Goal: Task Accomplishment & Management: Use online tool/utility

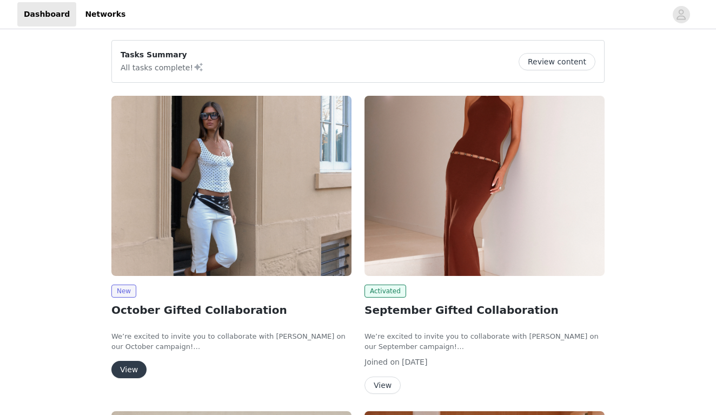
click at [129, 363] on button "View" at bounding box center [128, 368] width 35 height 17
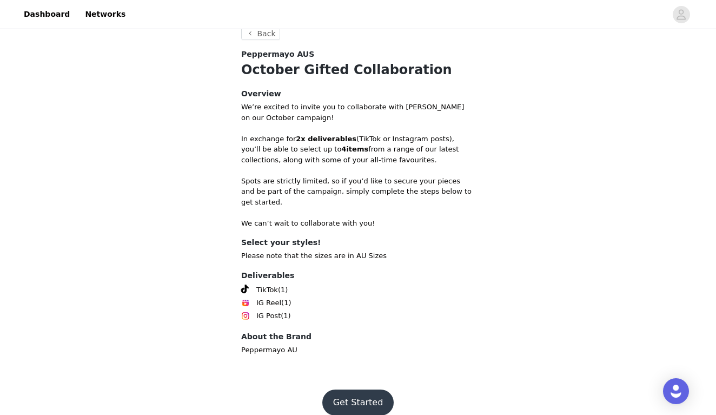
scroll to position [207, 0]
click at [360, 390] on button "Get Started" at bounding box center [358, 403] width 72 height 26
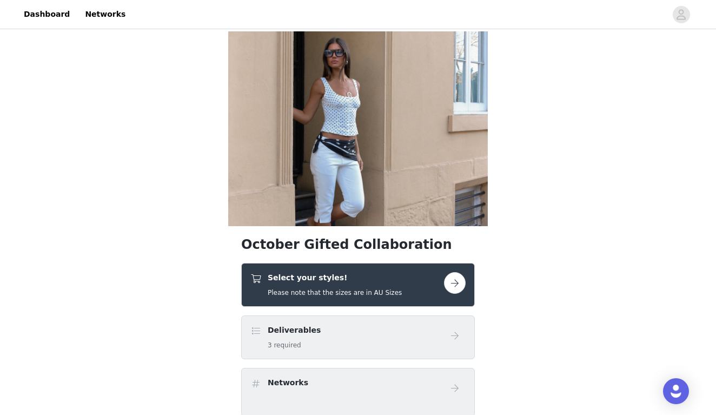
click at [451, 285] on button "button" at bounding box center [455, 283] width 22 height 22
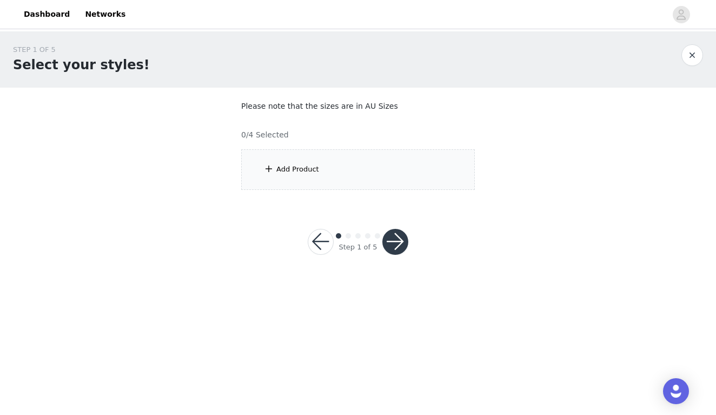
click at [329, 165] on div "Add Product" at bounding box center [357, 169] width 233 height 41
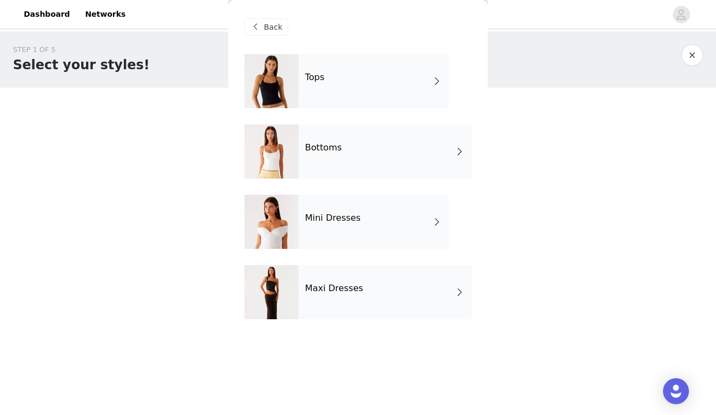
click at [342, 280] on div "Maxi Dresses" at bounding box center [384, 292] width 173 height 54
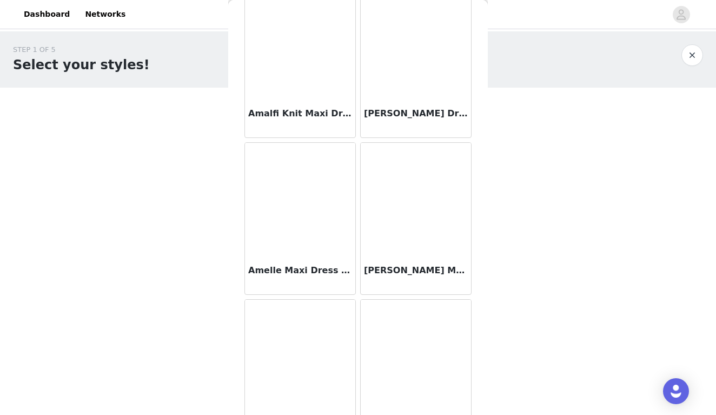
scroll to position [1131, 0]
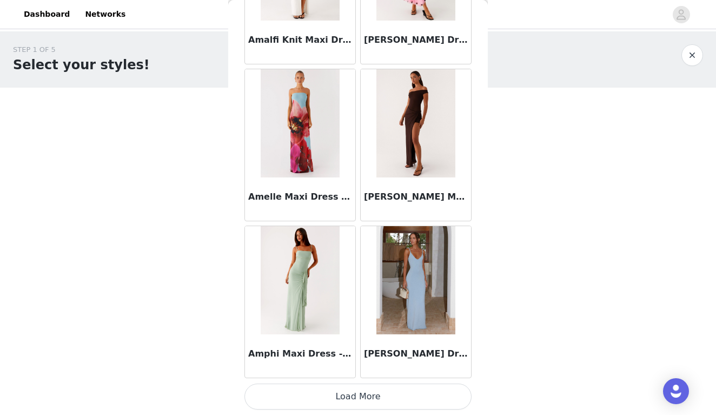
click at [322, 388] on button "Load More" at bounding box center [357, 396] width 227 height 26
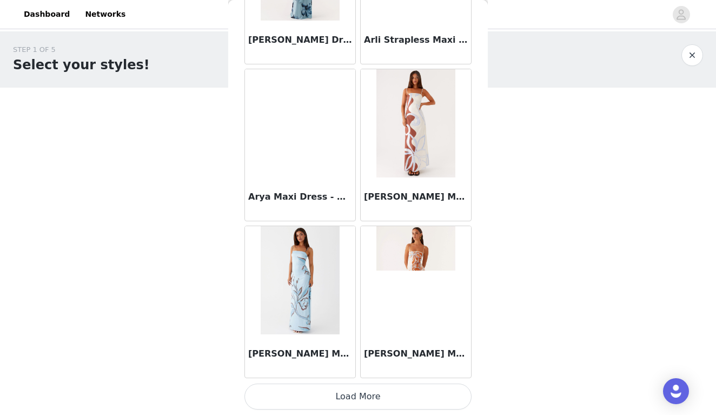
scroll to position [2807, 0]
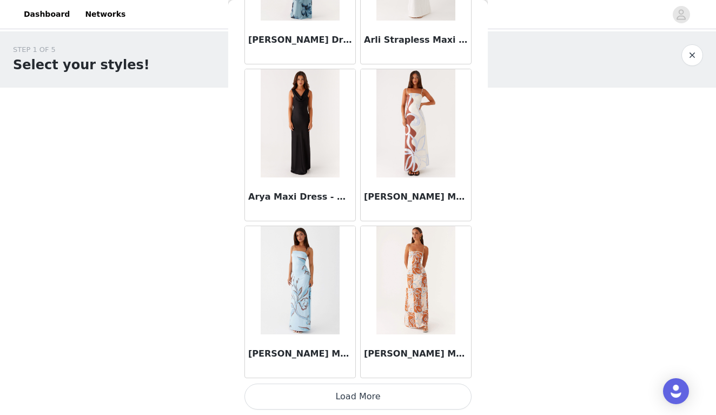
click at [332, 395] on button "Load More" at bounding box center [357, 396] width 227 height 26
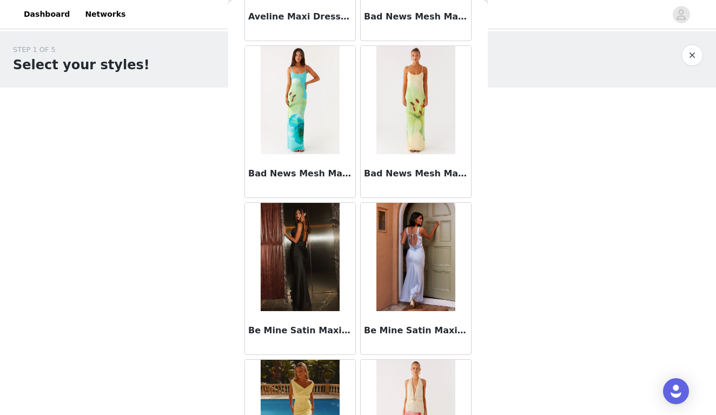
scroll to position [4241, 0]
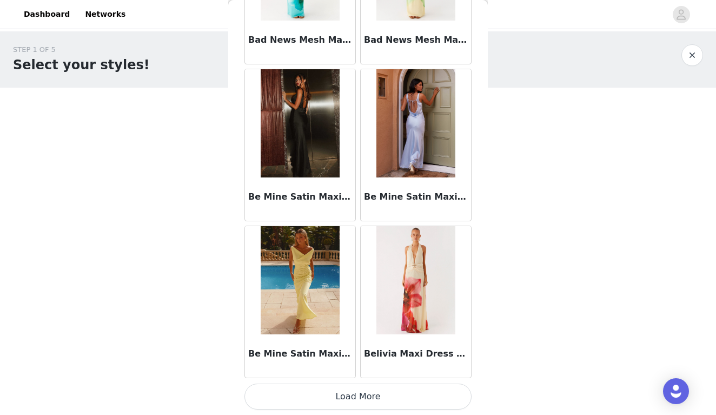
click at [345, 393] on button "Load More" at bounding box center [357, 396] width 227 height 26
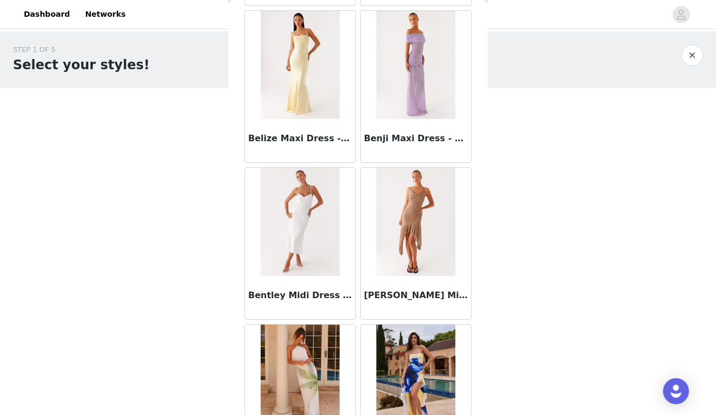
scroll to position [4747, 0]
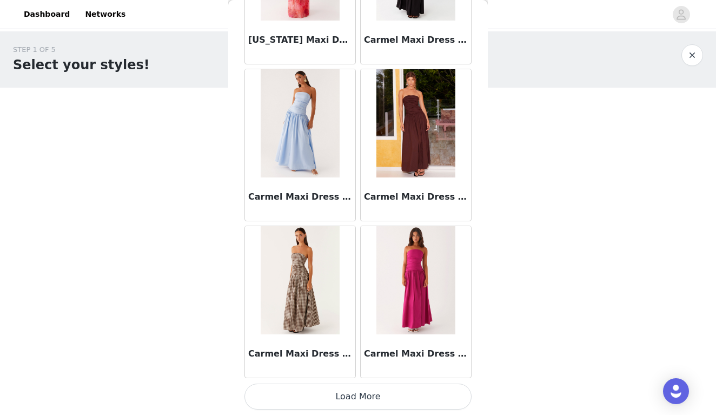
click at [348, 395] on button "Load More" at bounding box center [357, 396] width 227 height 26
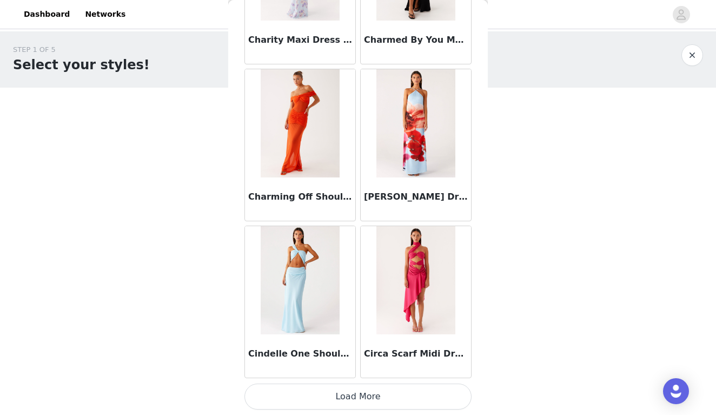
scroll to position [0, 0]
click at [353, 399] on button "Load More" at bounding box center [357, 396] width 227 height 26
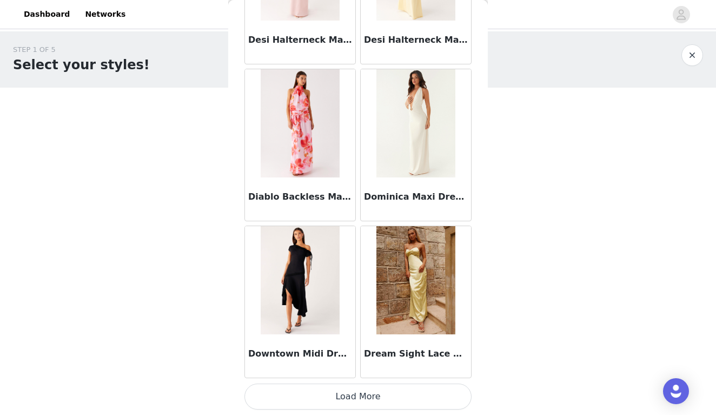
click at [380, 391] on button "Load More" at bounding box center [357, 396] width 227 height 26
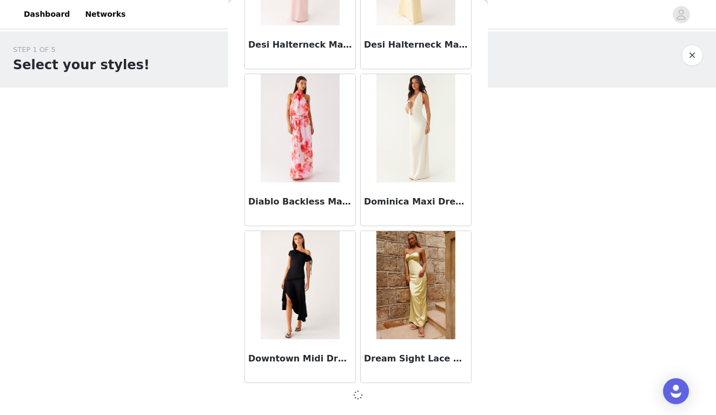
scroll to position [9071, 0]
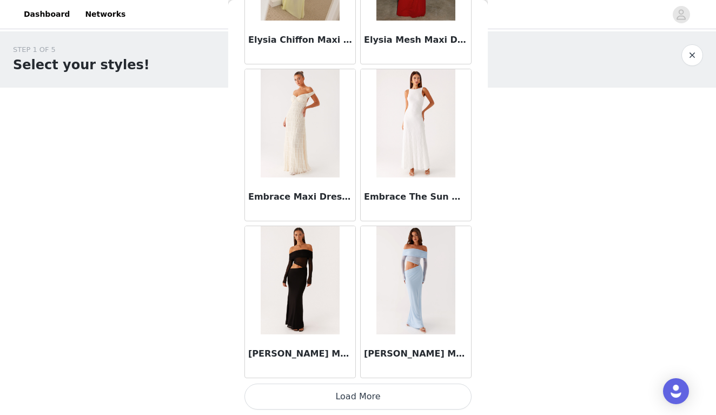
click at [379, 396] on button "Load More" at bounding box center [357, 396] width 227 height 26
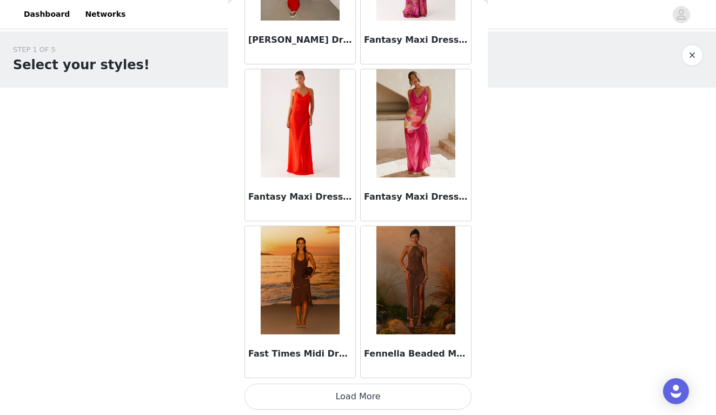
scroll to position [0, 0]
click at [369, 393] on button "Load More" at bounding box center [357, 396] width 227 height 26
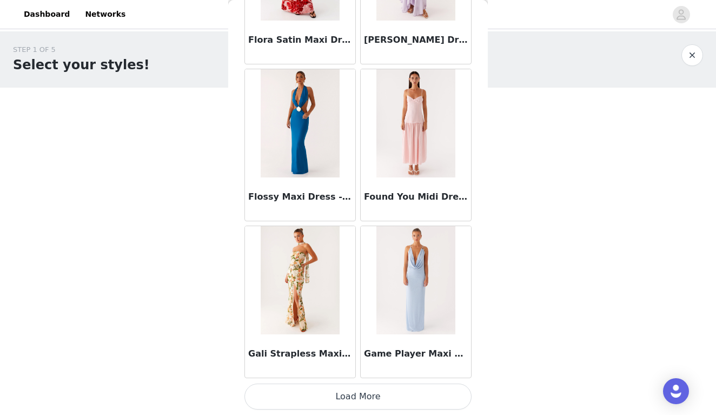
scroll to position [13778, 0]
click at [388, 392] on button "Load More" at bounding box center [357, 396] width 227 height 26
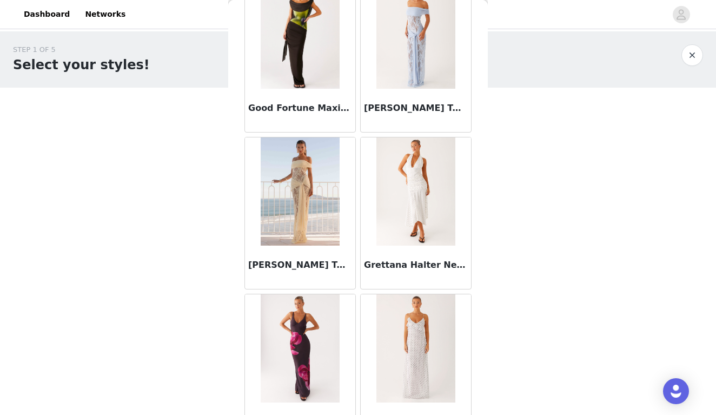
scroll to position [14650, 0]
click at [315, 184] on img at bounding box center [299, 192] width 78 height 108
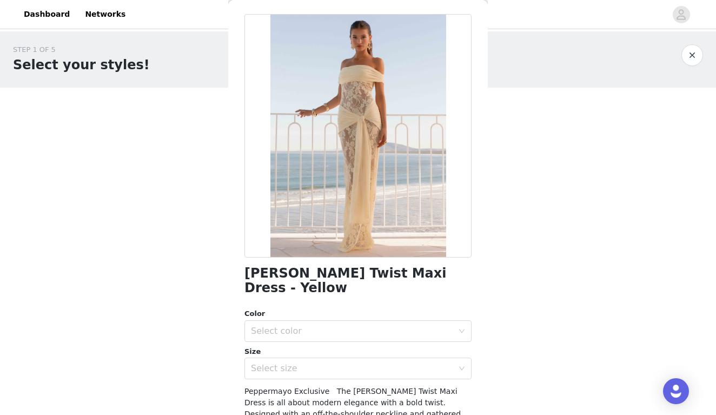
scroll to position [42, 0]
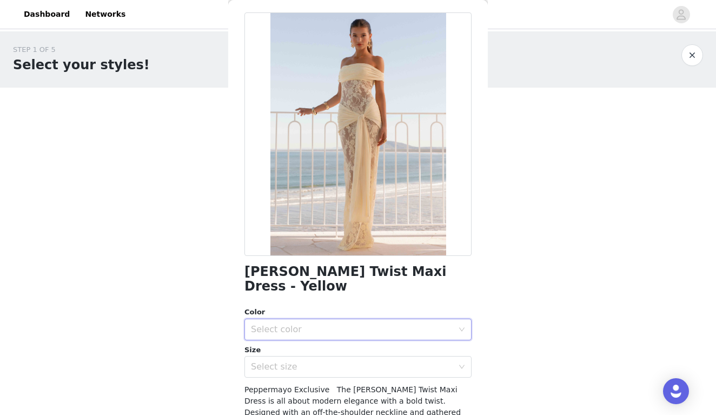
click at [462, 327] on icon "icon: down" at bounding box center [461, 329] width 5 height 4
click at [420, 336] on li "Yellow" at bounding box center [357, 337] width 227 height 17
click at [457, 356] on div "Select size" at bounding box center [354, 366] width 207 height 21
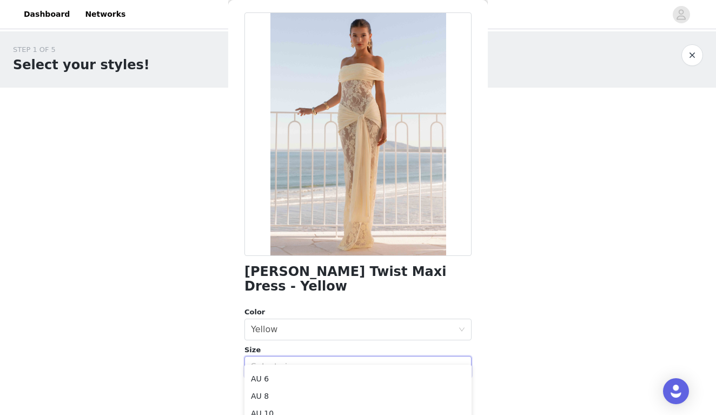
scroll to position [5, 0]
click at [313, 388] on li "AU 6" at bounding box center [357, 387] width 227 height 17
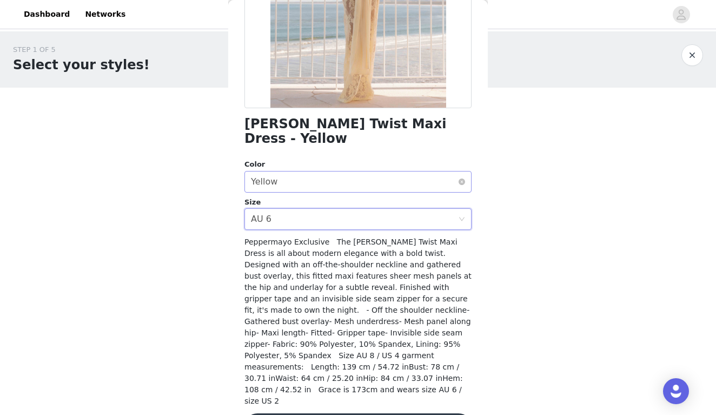
scroll to position [189, 0]
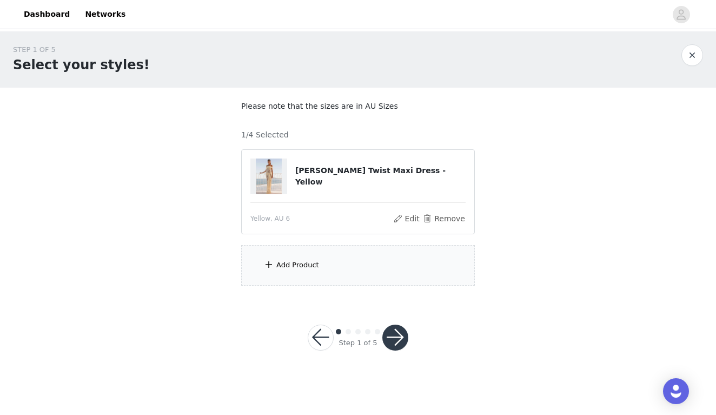
click at [369, 248] on div "Add Product" at bounding box center [357, 265] width 233 height 41
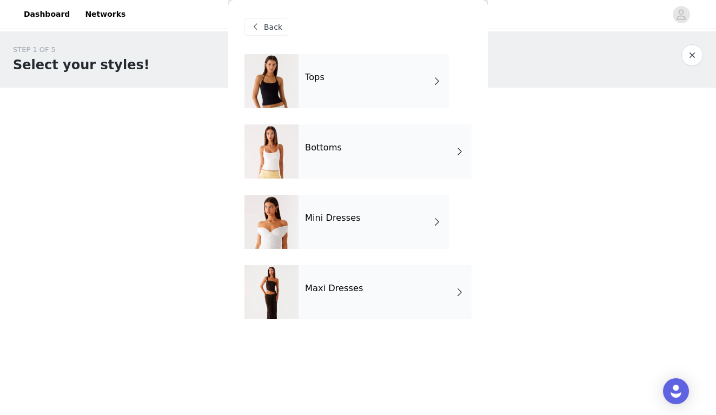
click at [356, 217] on h4 "Mini Dresses" at bounding box center [333, 218] width 56 height 10
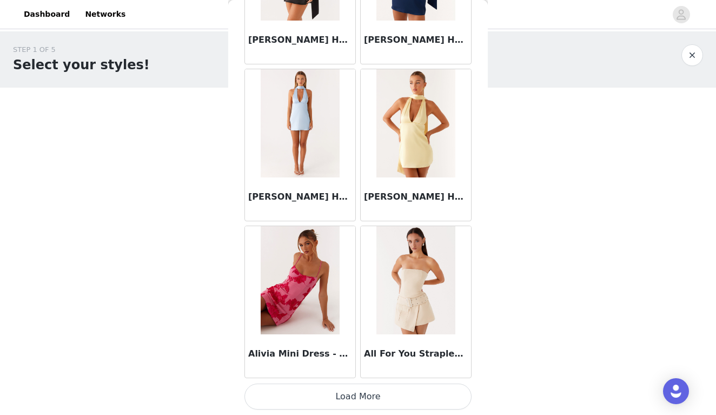
scroll to position [0, 0]
click at [323, 388] on button "Load More" at bounding box center [357, 396] width 227 height 26
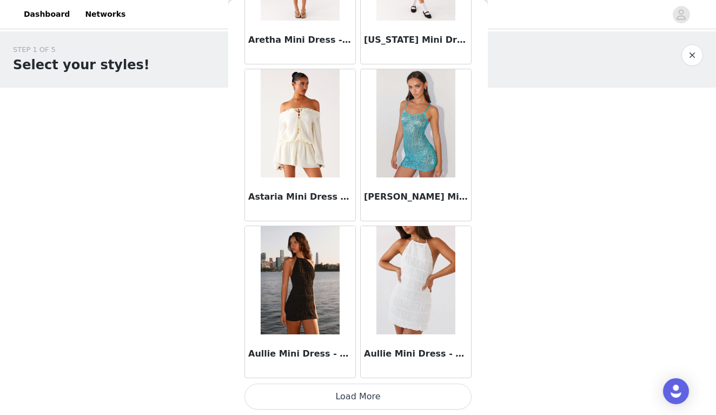
click at [348, 398] on button "Load More" at bounding box center [357, 396] width 227 height 26
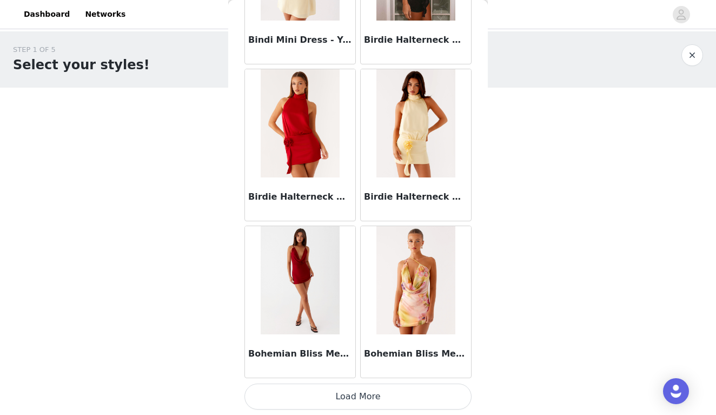
click at [364, 392] on button "Load More" at bounding box center [357, 396] width 227 height 26
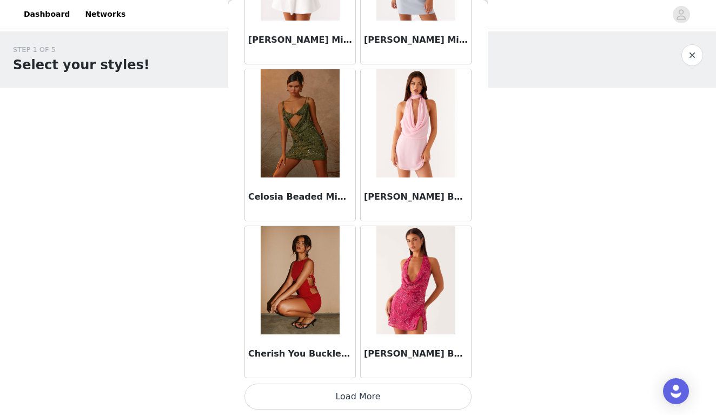
click at [371, 389] on button "Load More" at bounding box center [357, 396] width 227 height 26
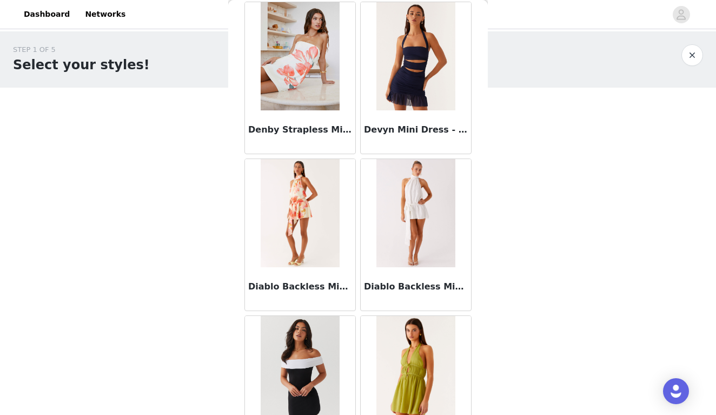
scroll to position [7263, 0]
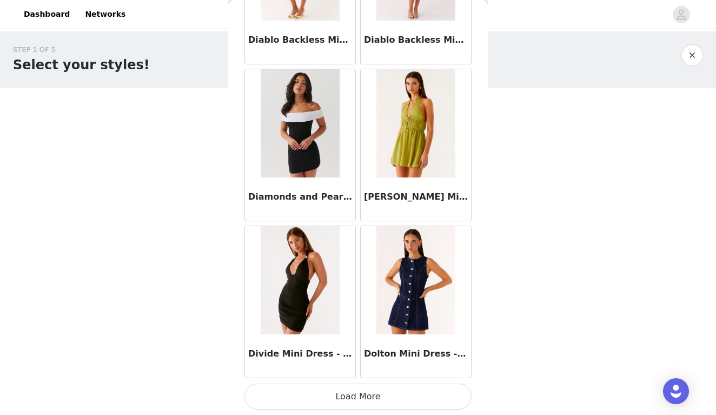
click at [368, 388] on button "Load More" at bounding box center [357, 396] width 227 height 26
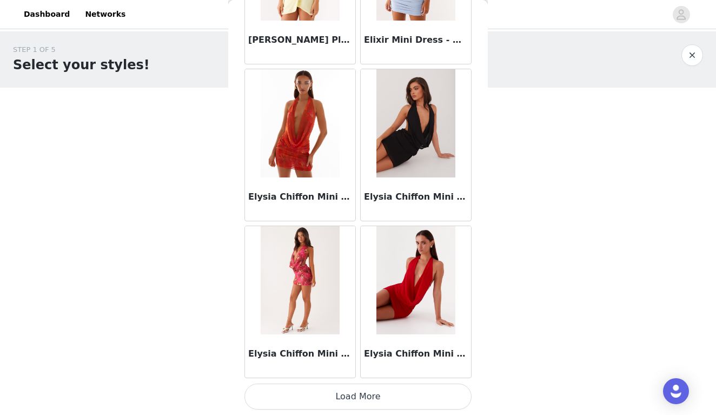
scroll to position [0, 0]
click at [335, 393] on button "Load More" at bounding box center [357, 396] width 227 height 26
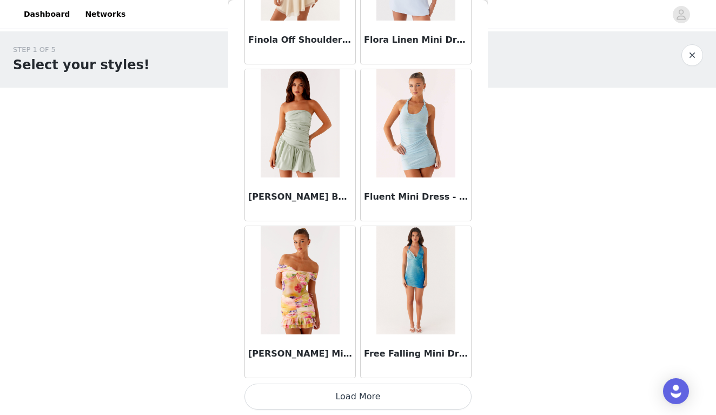
scroll to position [10643, 0]
click at [368, 389] on button "Load More" at bounding box center [357, 396] width 227 height 26
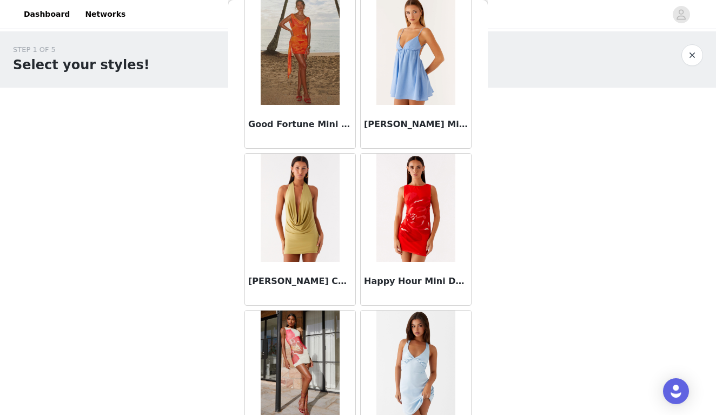
scroll to position [11501, 0]
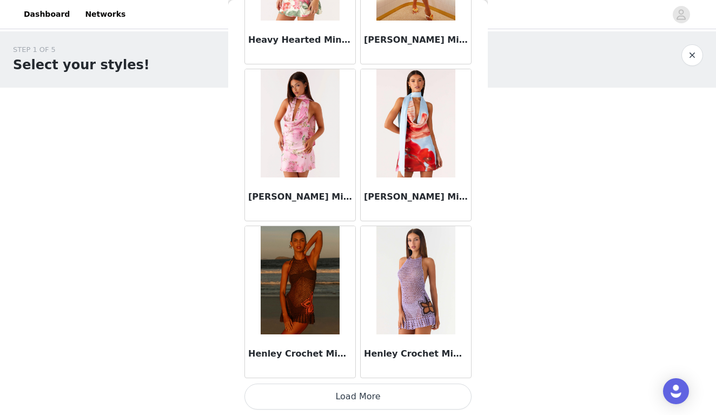
click at [390, 386] on button "Load More" at bounding box center [357, 396] width 227 height 26
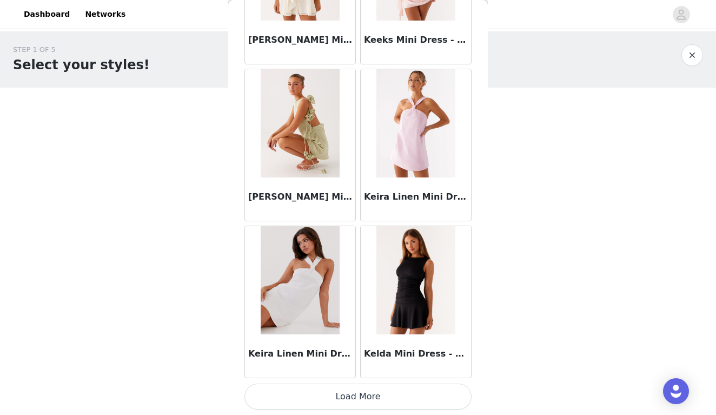
scroll to position [13778, 0]
click at [350, 393] on button "Load More" at bounding box center [357, 396] width 227 height 26
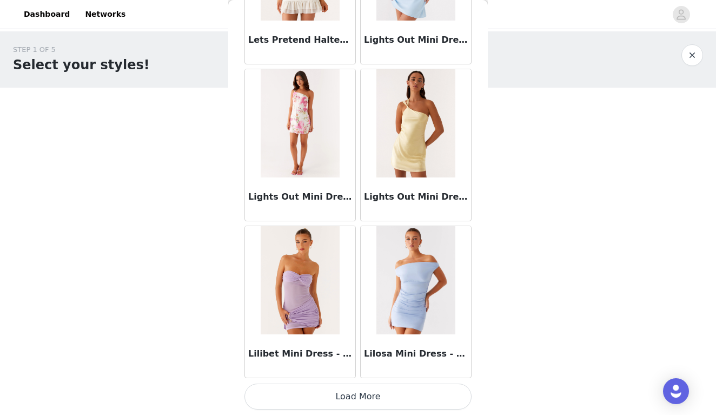
scroll to position [0, 0]
click at [342, 393] on button "Load More" at bounding box center [357, 396] width 227 height 26
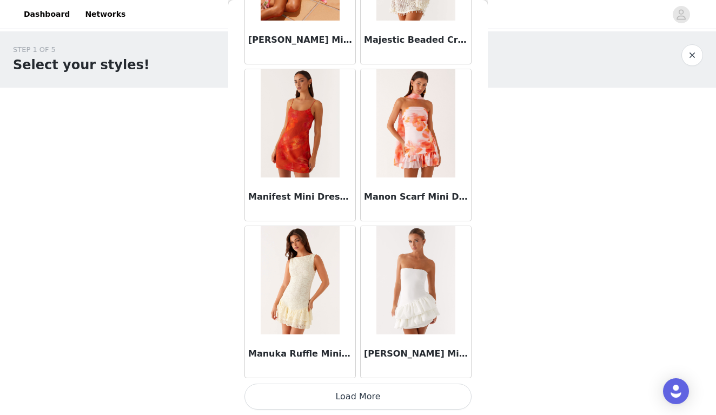
scroll to position [16912, 0]
click at [366, 396] on button "Load More" at bounding box center [357, 396] width 227 height 26
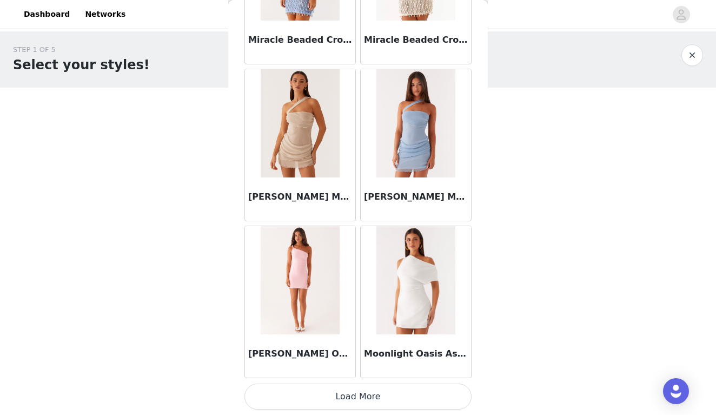
scroll to position [0, 0]
click at [354, 392] on button "Load More" at bounding box center [357, 396] width 227 height 26
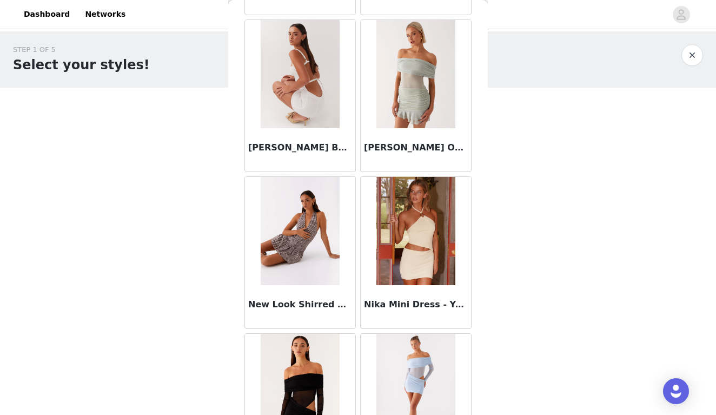
scroll to position [19157, 0]
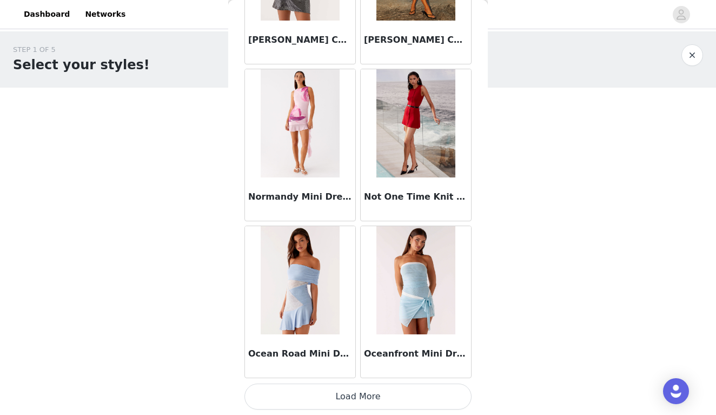
click at [381, 396] on button "Load More" at bounding box center [357, 396] width 227 height 26
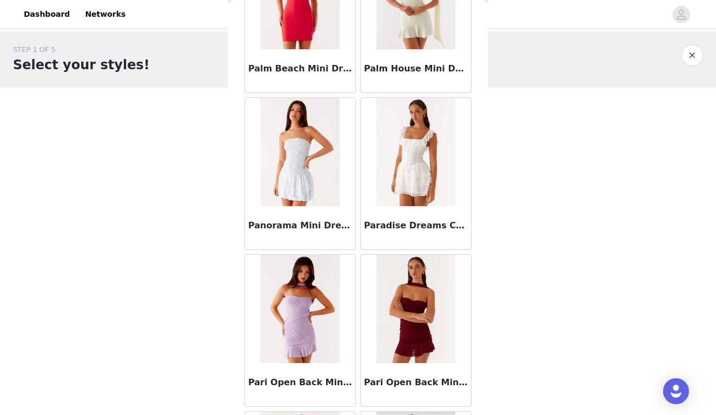
scroll to position [21277, 0]
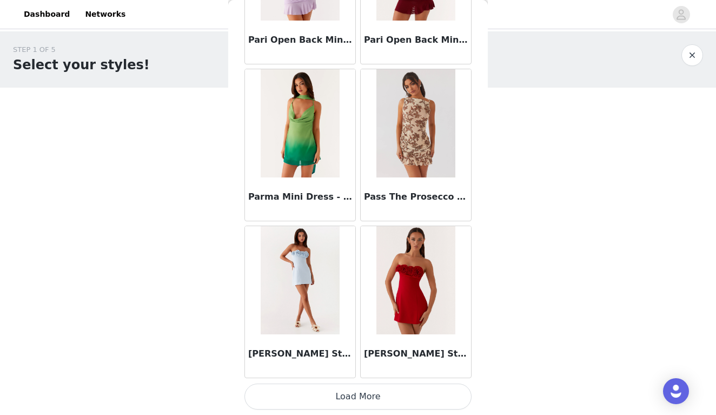
click at [358, 398] on button "Load More" at bounding box center [357, 396] width 227 height 26
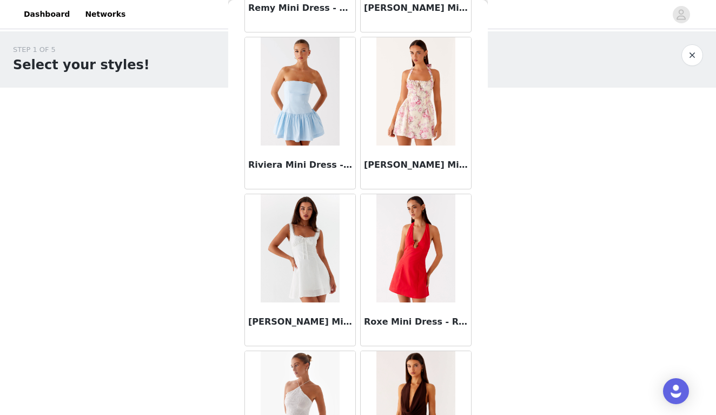
scroll to position [22905, 0]
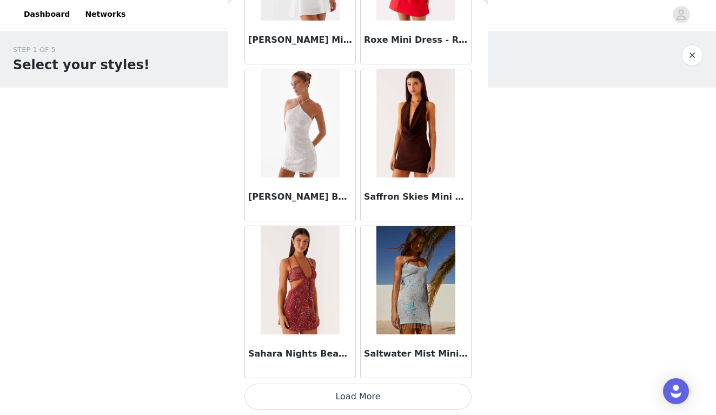
click at [384, 386] on button "Load More" at bounding box center [357, 396] width 227 height 26
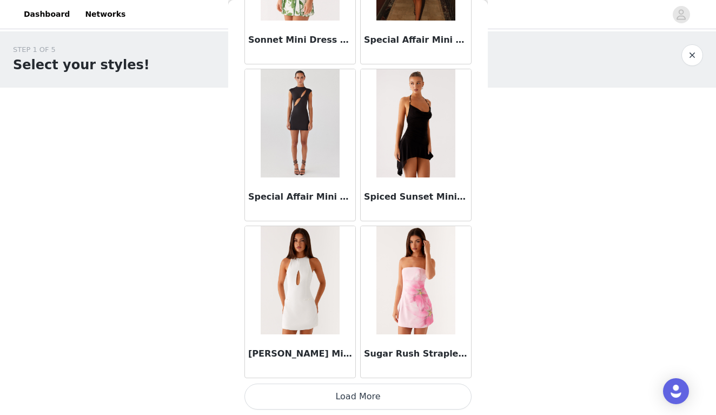
scroll to position [0, 0]
click at [357, 399] on button "Load More" at bounding box center [357, 396] width 227 height 26
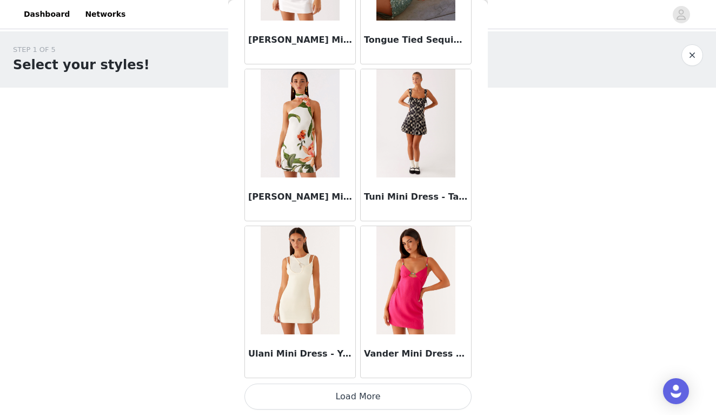
click at [382, 395] on button "Load More" at bounding box center [357, 396] width 227 height 26
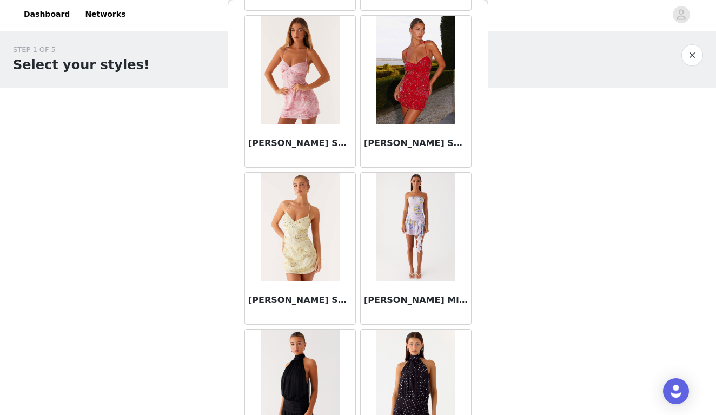
scroll to position [27382, 0]
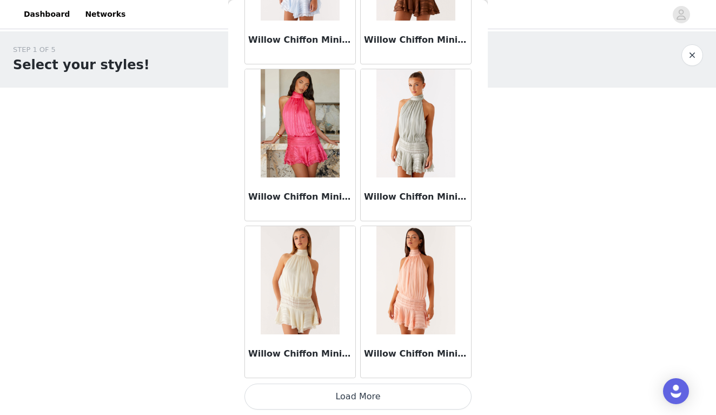
click at [358, 389] on button "Load More" at bounding box center [357, 396] width 227 height 26
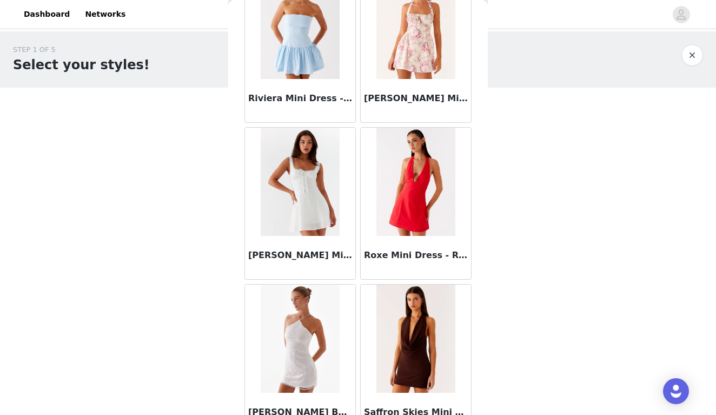
scroll to position [22963, 0]
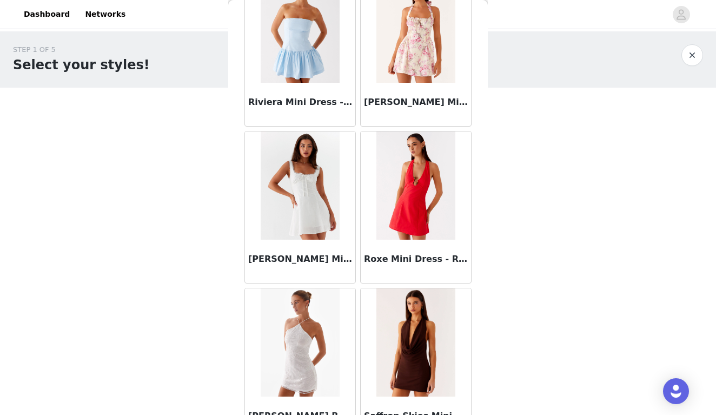
click at [421, 182] on img at bounding box center [415, 185] width 78 height 108
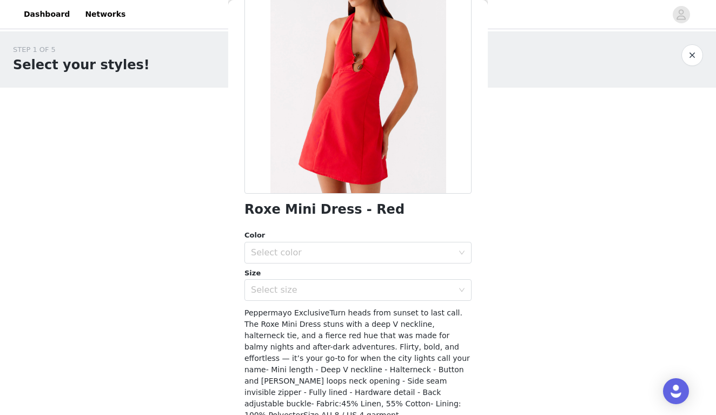
scroll to position [108, 0]
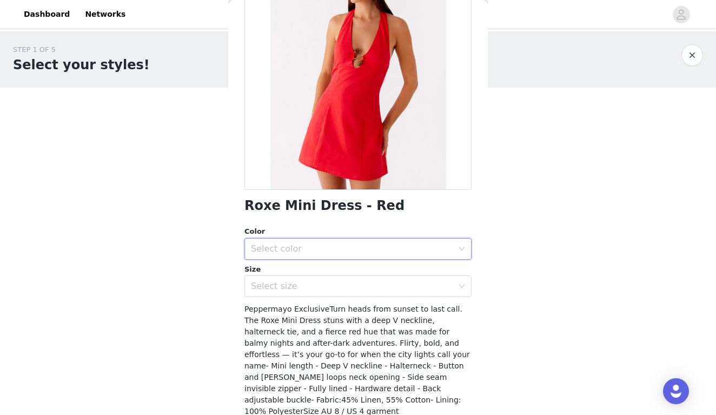
click at [456, 239] on div "Select color" at bounding box center [354, 248] width 207 height 21
click at [370, 274] on li "Red" at bounding box center [357, 271] width 227 height 17
click at [369, 285] on div "Select size" at bounding box center [352, 285] width 202 height 11
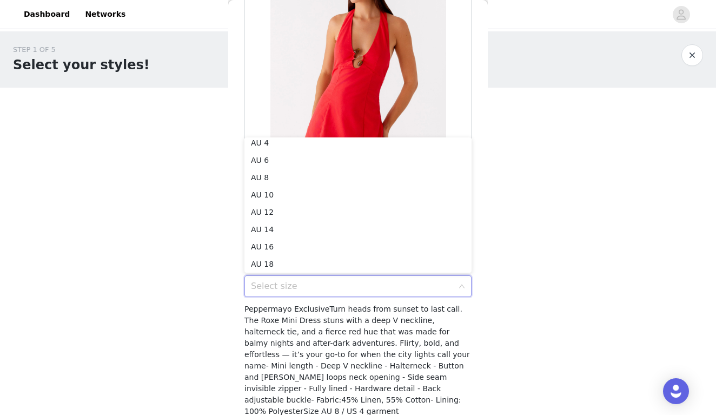
scroll to position [172, 0]
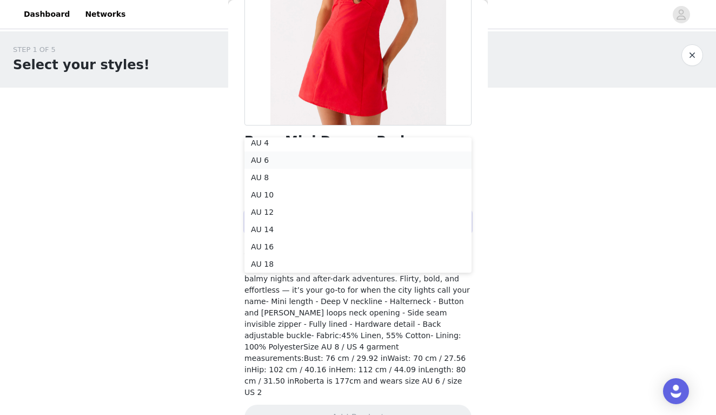
click at [309, 158] on li "AU 6" at bounding box center [357, 159] width 227 height 17
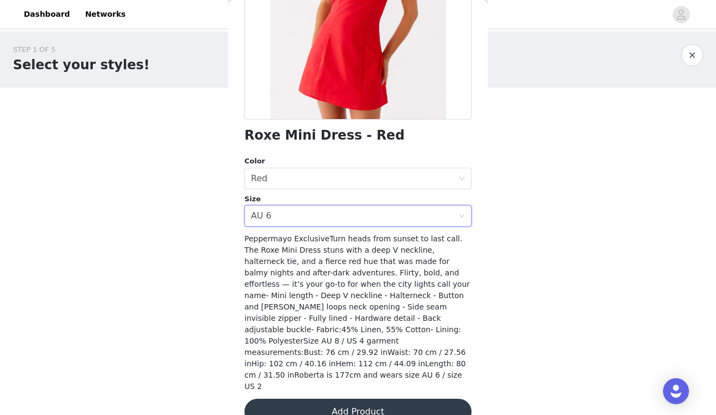
scroll to position [177, 0]
click at [388, 399] on button "Add Product" at bounding box center [357, 412] width 227 height 26
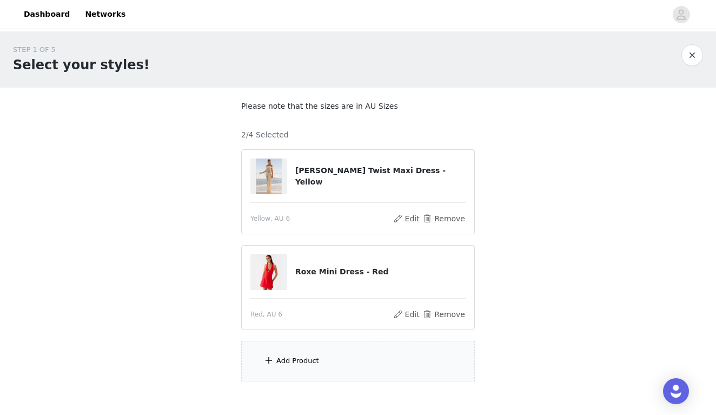
click at [372, 365] on div "Add Product" at bounding box center [357, 360] width 233 height 41
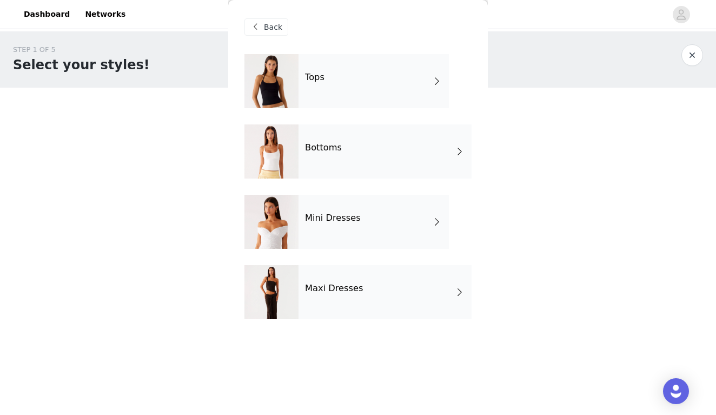
click at [347, 217] on h4 "Mini Dresses" at bounding box center [333, 218] width 56 height 10
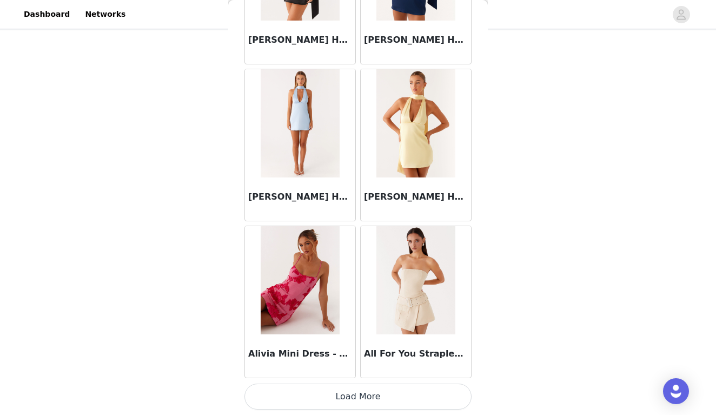
scroll to position [57, 0]
click at [364, 391] on button "Load More" at bounding box center [357, 396] width 227 height 26
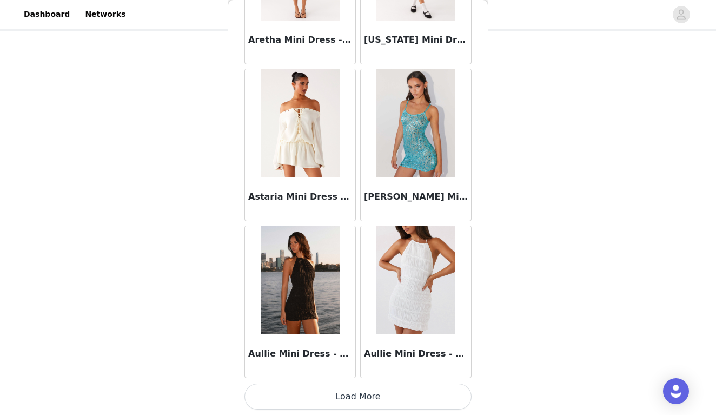
scroll to position [2807, 0]
click at [363, 389] on button "Load More" at bounding box center [357, 396] width 227 height 26
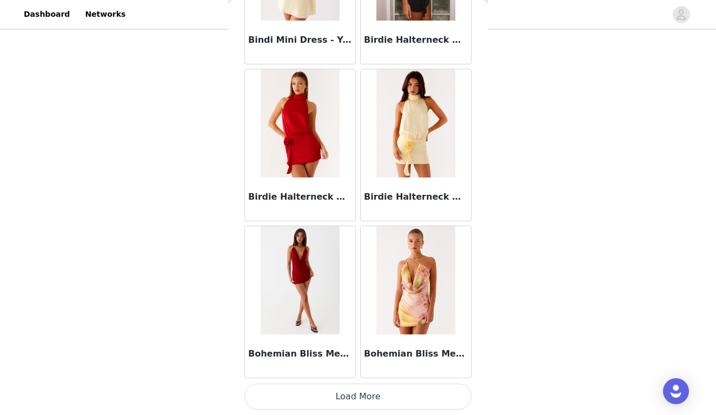
scroll to position [57, 0]
click at [343, 397] on button "Load More" at bounding box center [357, 396] width 227 height 26
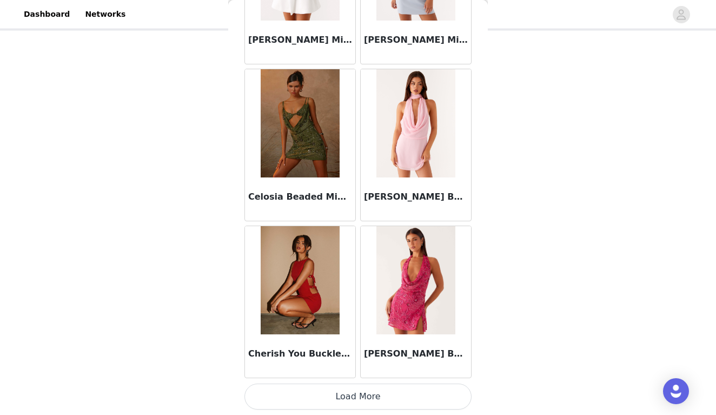
click at [318, 396] on button "Load More" at bounding box center [357, 396] width 227 height 26
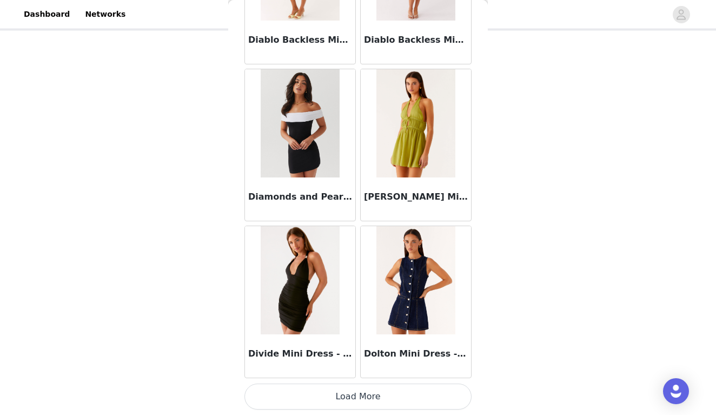
scroll to position [7509, 0]
click at [332, 399] on button "Load More" at bounding box center [357, 396] width 227 height 26
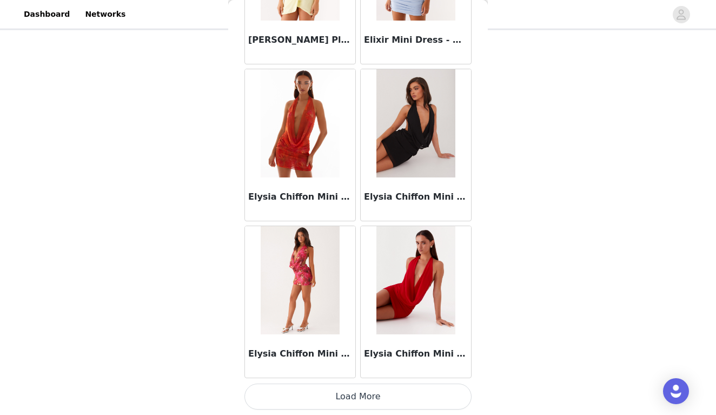
scroll to position [57, 0]
click at [372, 391] on button "Load More" at bounding box center [357, 396] width 227 height 26
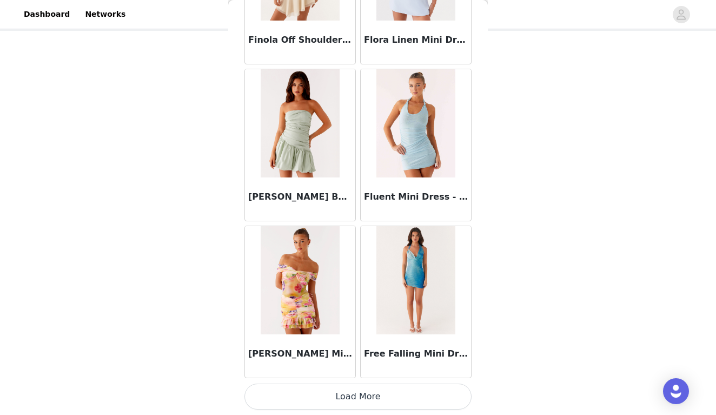
click at [363, 398] on button "Load More" at bounding box center [357, 396] width 227 height 26
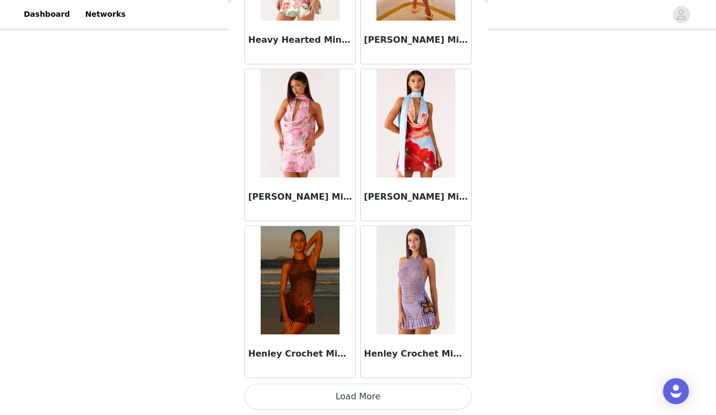
scroll to position [12211, 0]
click at [388, 393] on button "Load More" at bounding box center [357, 396] width 227 height 26
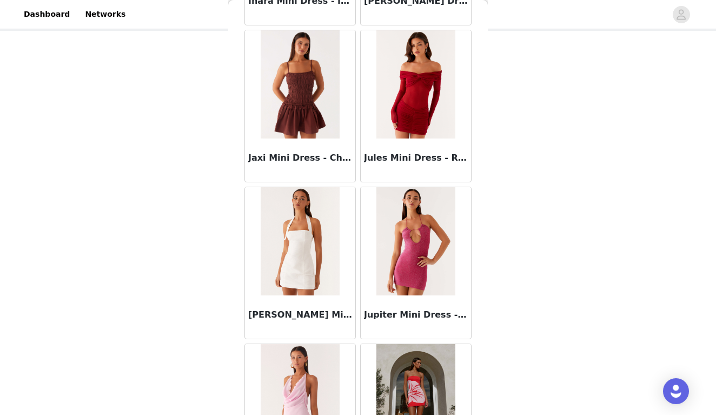
scroll to position [13181, 0]
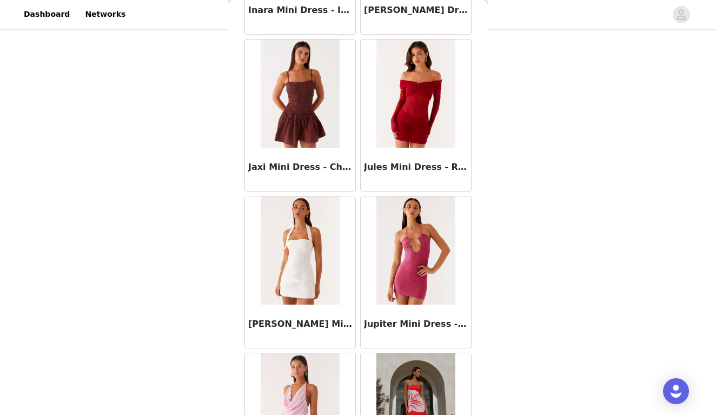
click at [323, 130] on img at bounding box center [299, 93] width 78 height 108
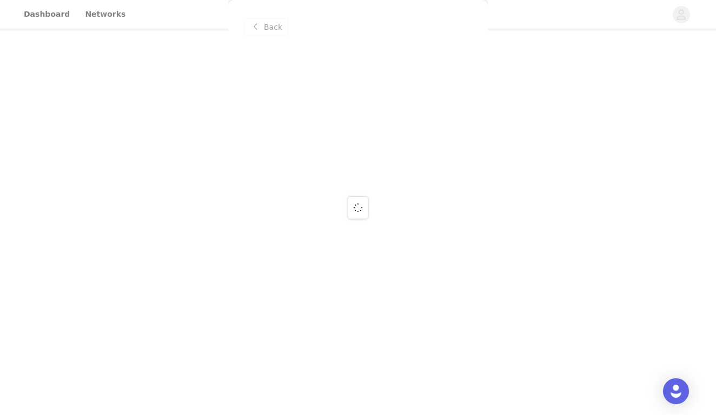
scroll to position [0, 0]
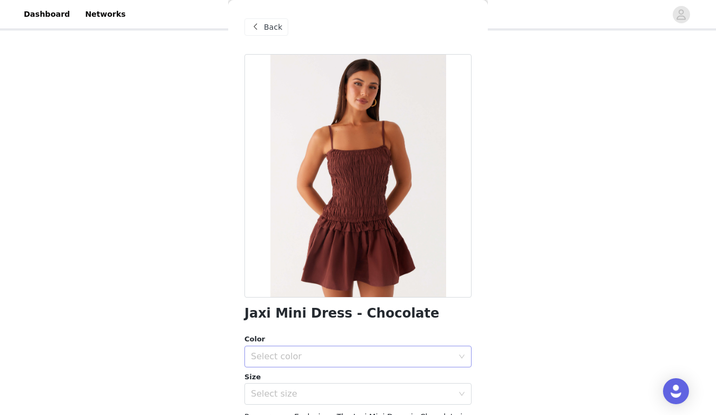
click at [458, 347] on div "Select color" at bounding box center [357, 356] width 227 height 22
click at [398, 377] on li "Chocolate" at bounding box center [357, 379] width 227 height 17
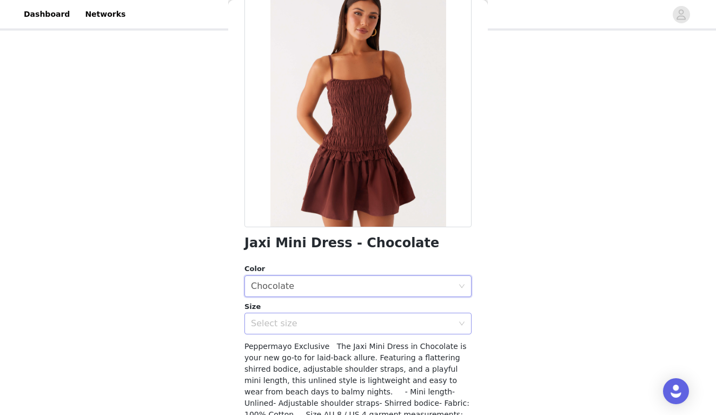
click at [458, 318] on div "Select size" at bounding box center [357, 323] width 227 height 22
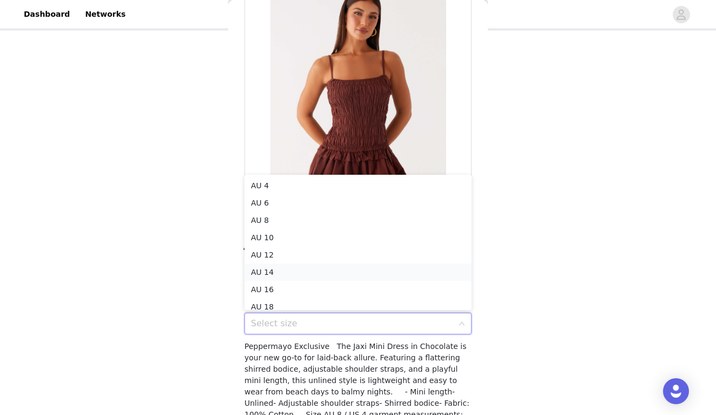
scroll to position [5, 0]
click at [269, 196] on li "AU 6" at bounding box center [357, 197] width 227 height 17
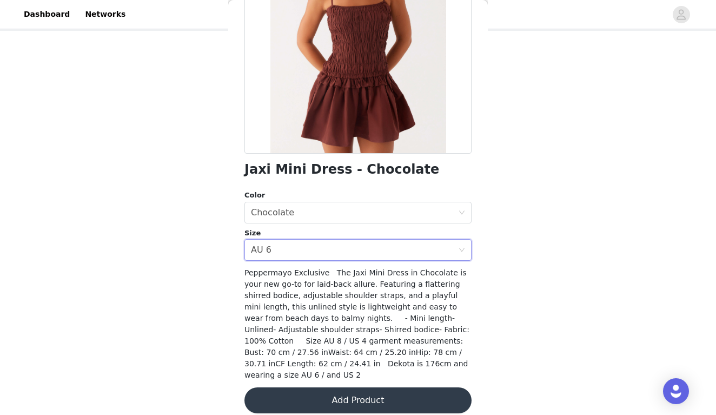
scroll to position [143, 0]
click at [334, 388] on button "Add Product" at bounding box center [357, 401] width 227 height 26
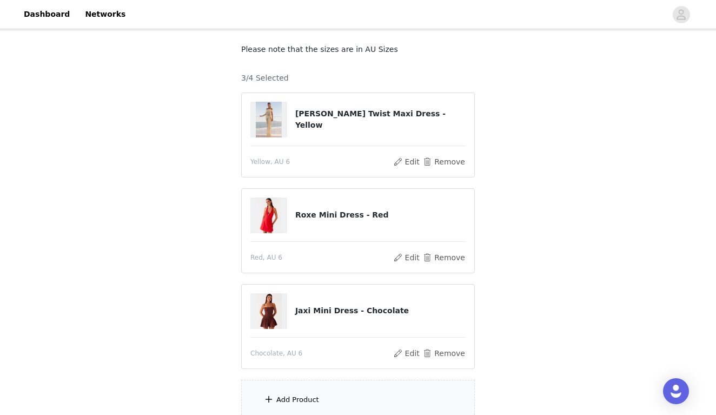
click at [332, 392] on div "Add Product" at bounding box center [357, 399] width 233 height 41
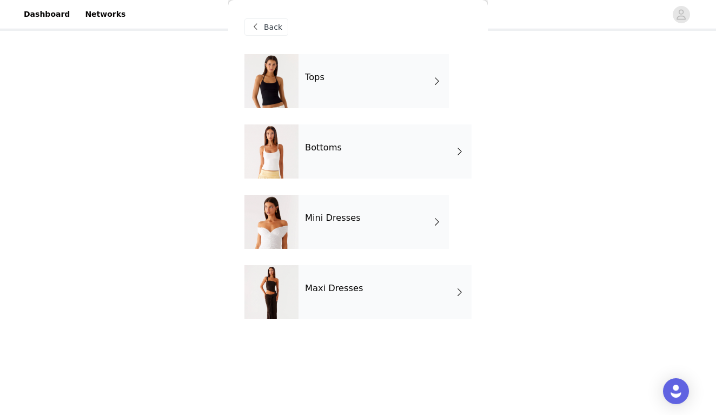
click at [364, 65] on div "Tops" at bounding box center [373, 81] width 150 height 54
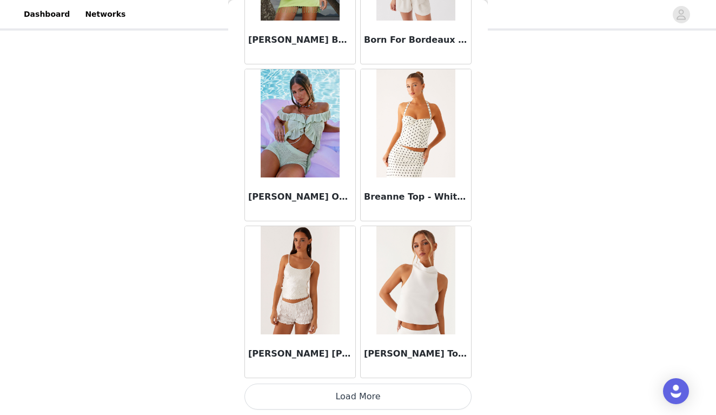
scroll to position [1239, 0]
click at [312, 397] on button "Load More" at bounding box center [357, 396] width 227 height 26
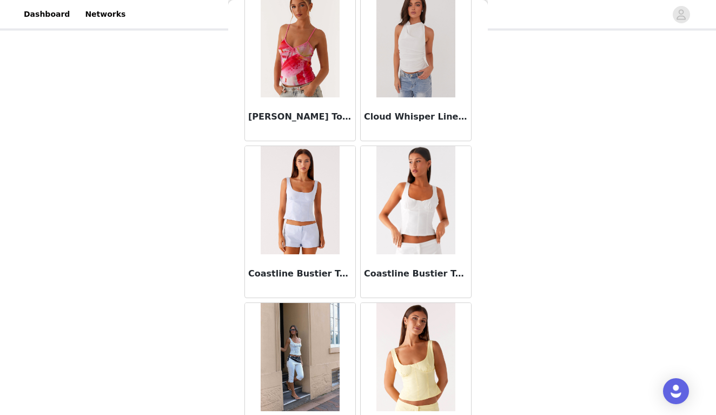
scroll to position [2573, 0]
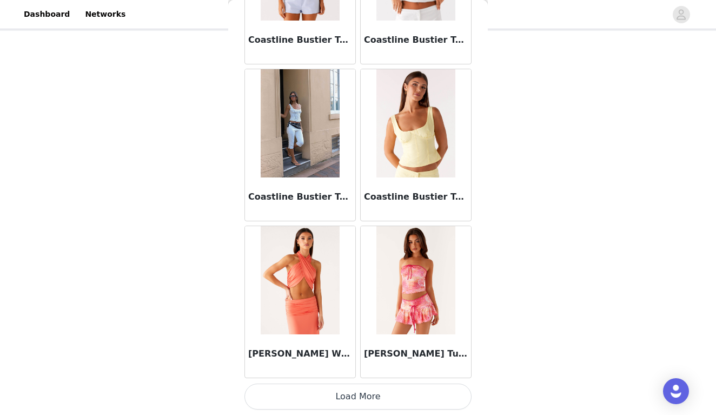
click at [349, 398] on button "Load More" at bounding box center [357, 396] width 227 height 26
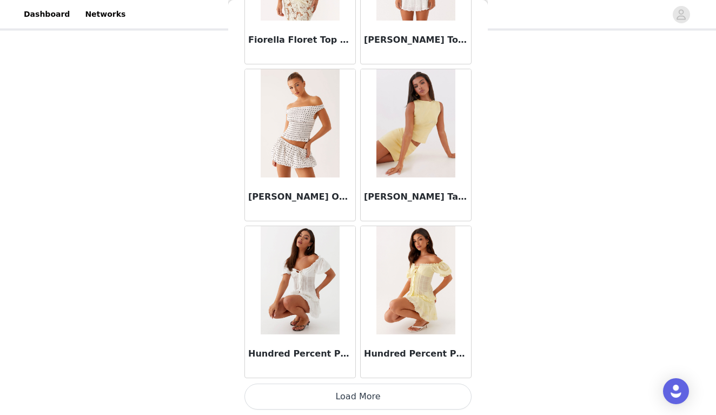
scroll to position [4374, 0]
click at [365, 392] on button "Load More" at bounding box center [357, 396] width 227 height 26
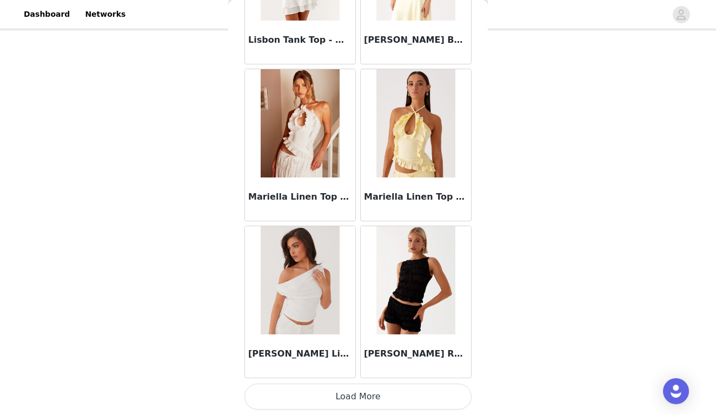
click at [361, 393] on button "Load More" at bounding box center [357, 396] width 227 height 26
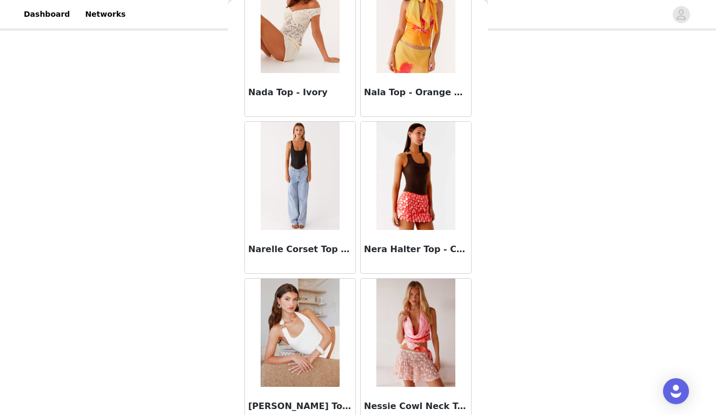
scroll to position [6856, 0]
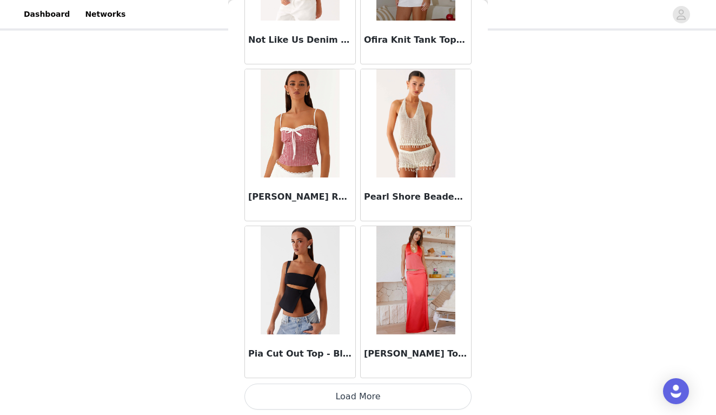
click at [365, 391] on button "Load More" at bounding box center [357, 396] width 227 height 26
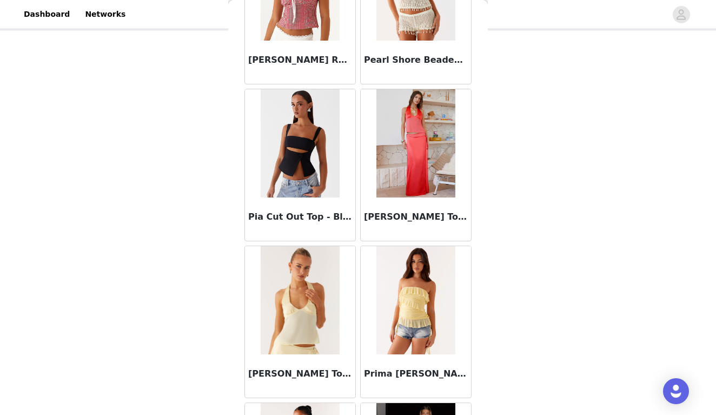
scroll to position [7646, 0]
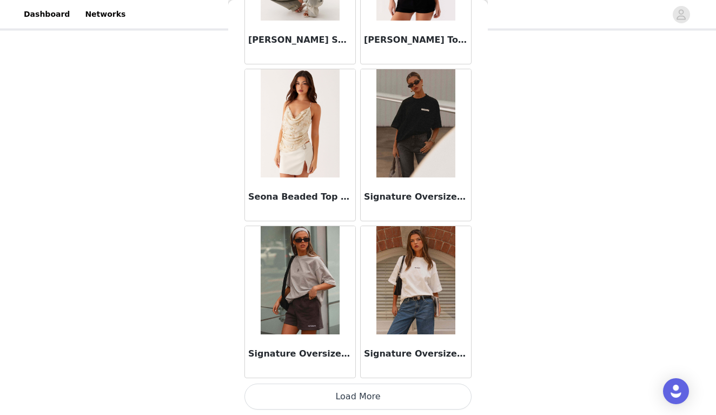
click at [366, 388] on button "Load More" at bounding box center [357, 396] width 227 height 26
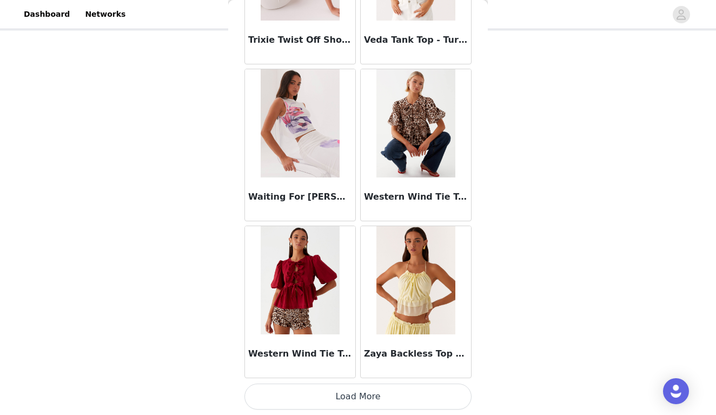
scroll to position [10643, 0]
click at [353, 395] on button "Load More" at bounding box center [357, 396] width 227 height 26
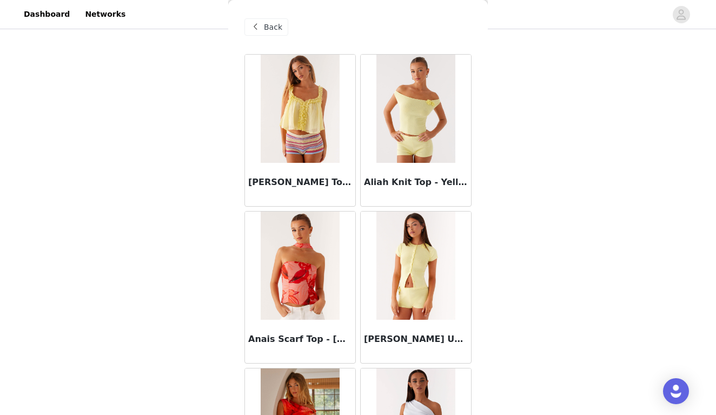
scroll to position [0, 0]
click at [267, 25] on span "Back" at bounding box center [273, 27] width 18 height 11
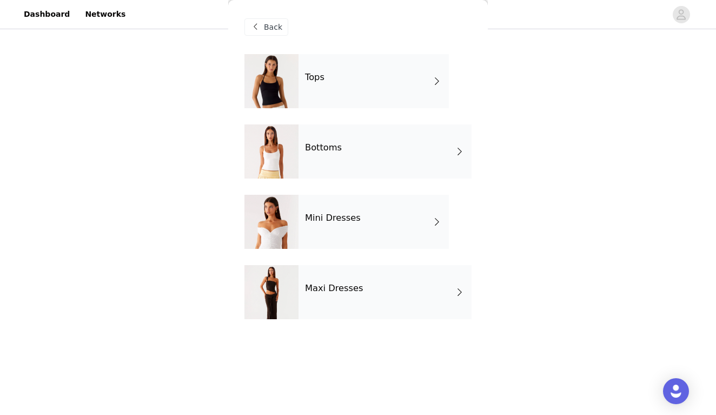
click at [383, 157] on div "Bottoms" at bounding box center [384, 151] width 173 height 54
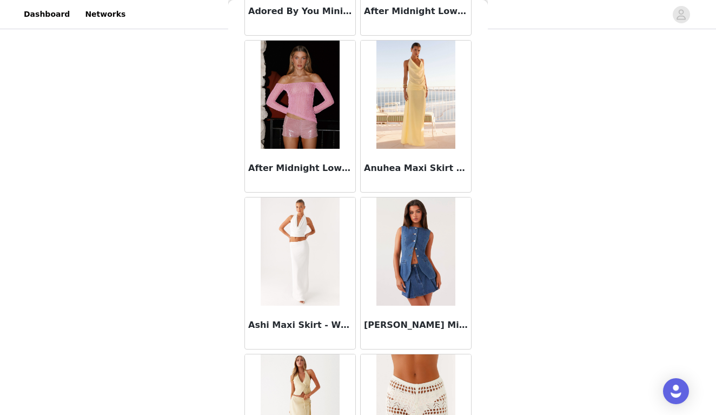
scroll to position [170, 0]
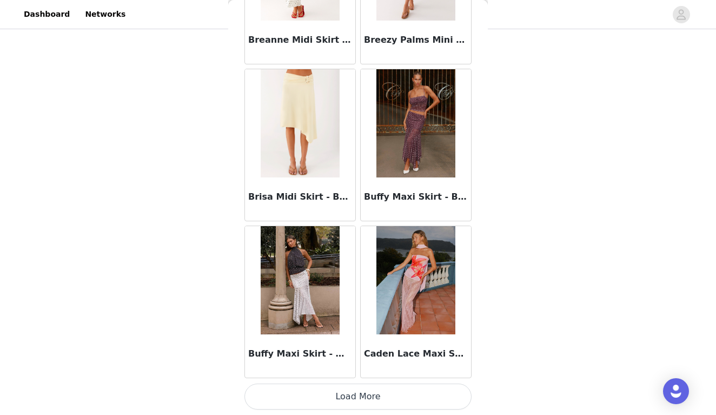
click at [352, 397] on button "Load More" at bounding box center [357, 396] width 227 height 26
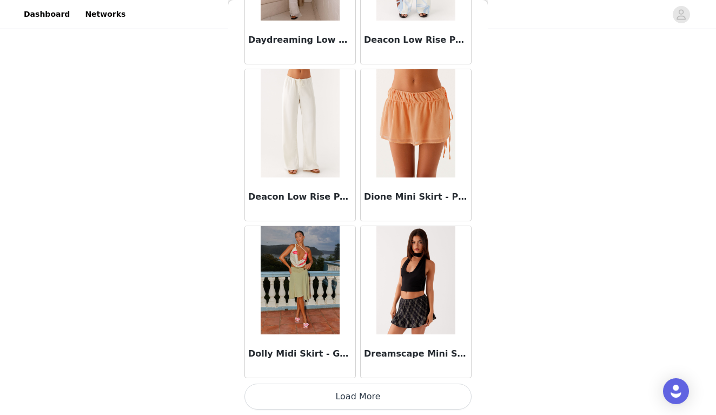
scroll to position [2807, 0]
click at [378, 393] on button "Load More" at bounding box center [357, 396] width 227 height 26
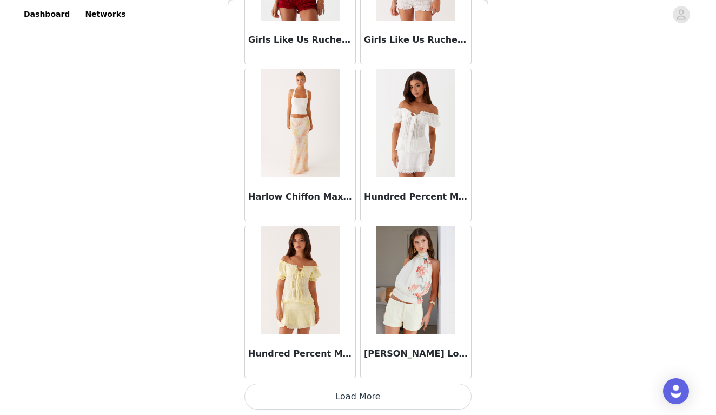
scroll to position [152, 0]
click at [387, 388] on button "Load More" at bounding box center [357, 396] width 227 height 26
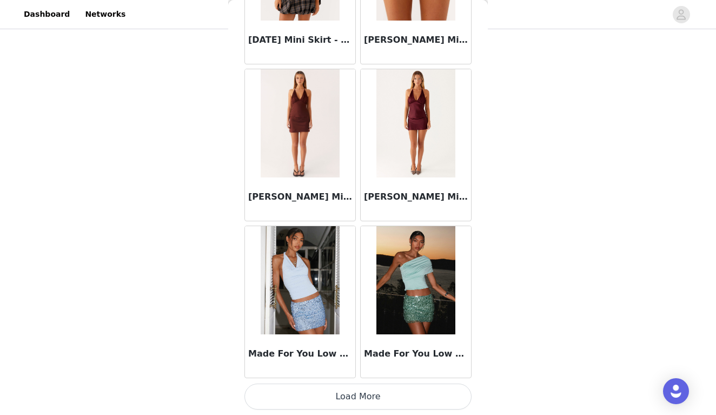
click at [357, 394] on button "Load More" at bounding box center [357, 396] width 227 height 26
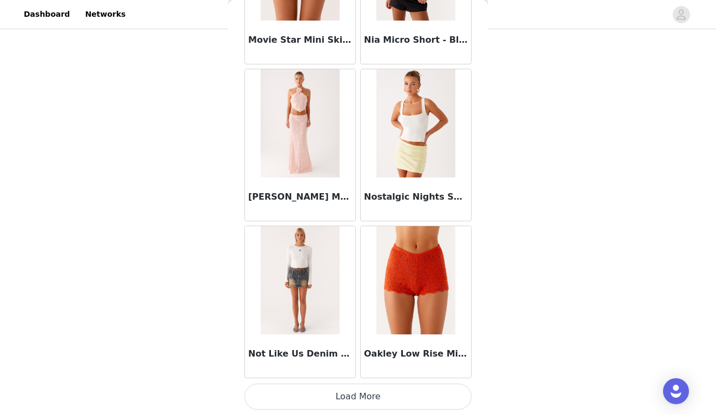
click at [371, 393] on button "Load More" at bounding box center [357, 396] width 227 height 26
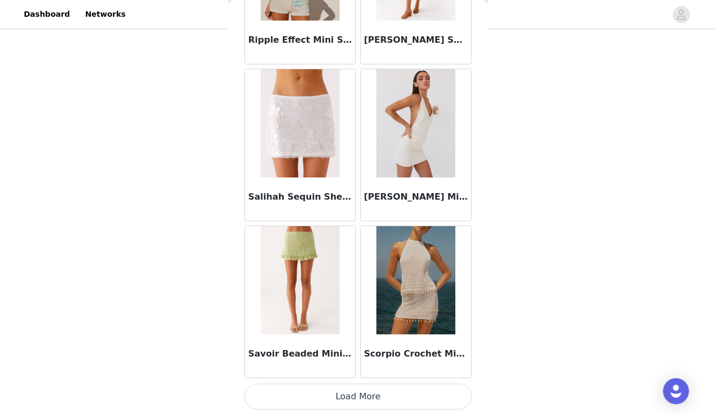
click at [370, 398] on button "Load More" at bounding box center [357, 396] width 227 height 26
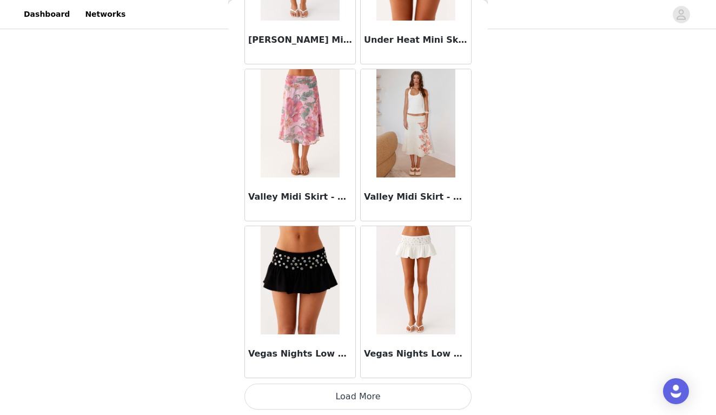
scroll to position [10643, 0]
click at [361, 395] on button "Load More" at bounding box center [357, 396] width 227 height 26
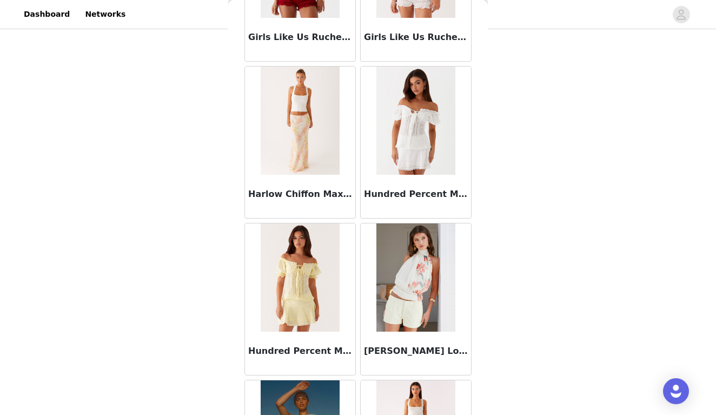
scroll to position [4378, 0]
